Goal: Find specific page/section: Find specific page/section

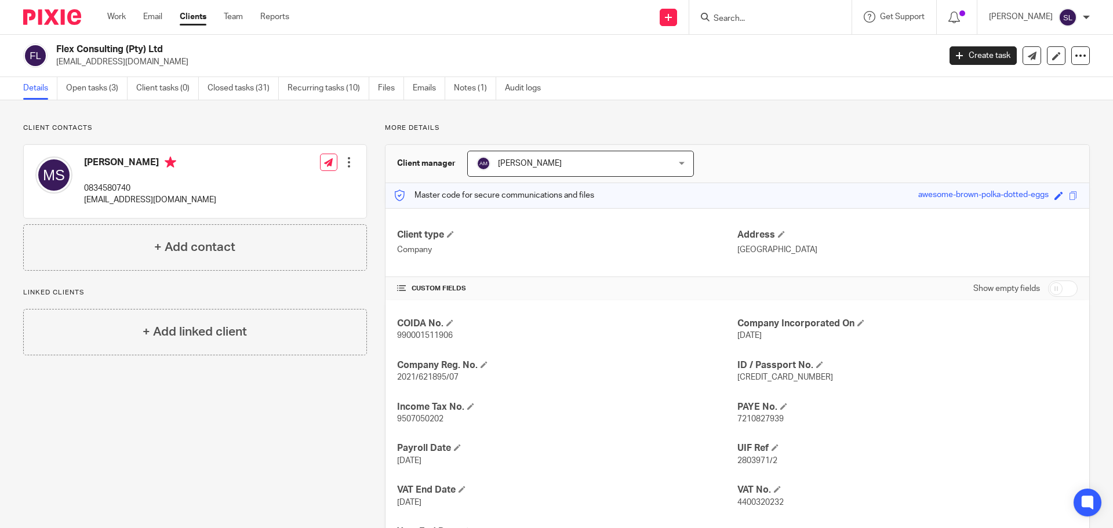
click at [728, 18] on input "Search" at bounding box center [765, 19] width 104 height 10
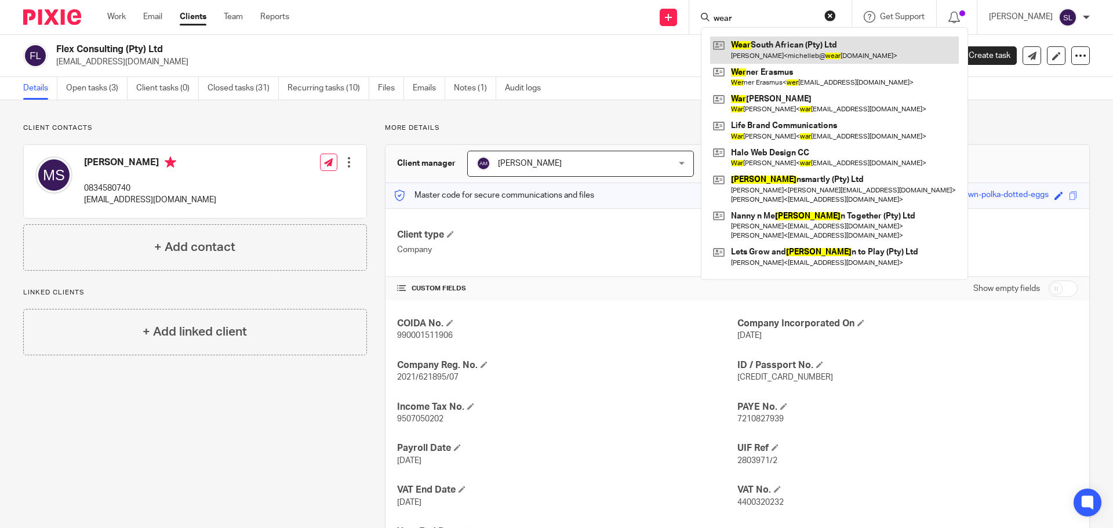
type input "wear"
click at [762, 47] on link at bounding box center [834, 50] width 249 height 27
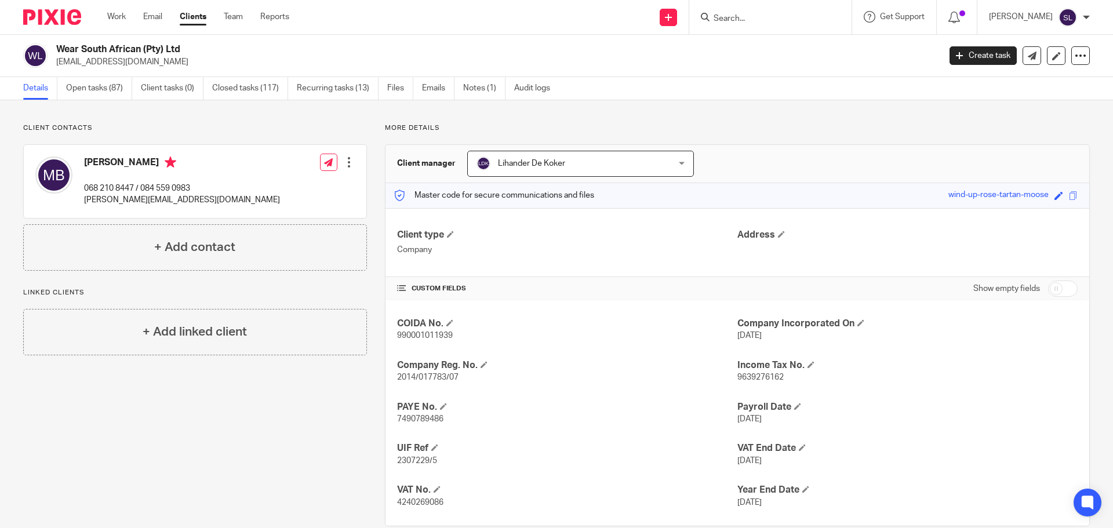
scroll to position [21, 0]
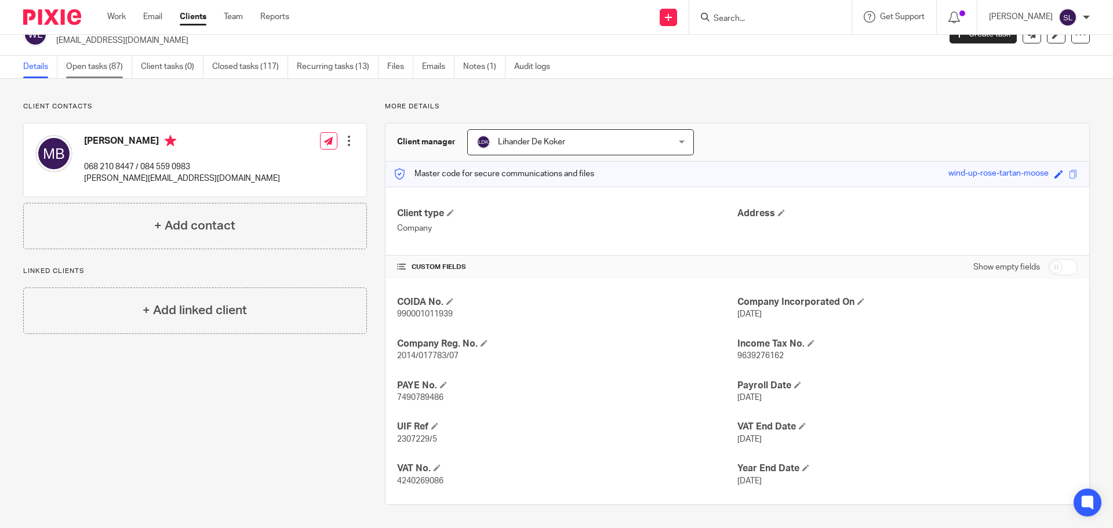
click at [100, 71] on link "Open tasks (87)" at bounding box center [99, 67] width 66 height 23
